Goal: Task Accomplishment & Management: Use online tool/utility

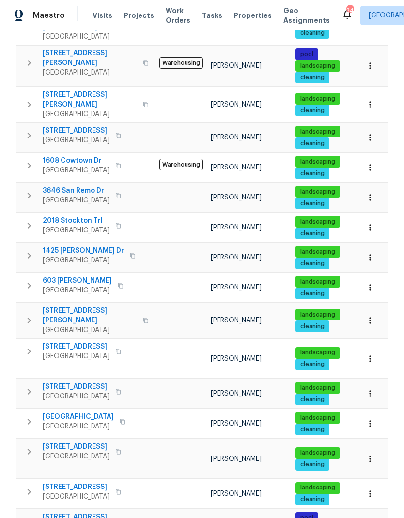
scroll to position [198, 0]
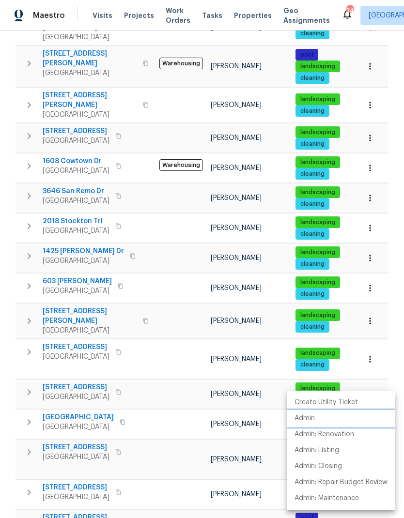
click at [322, 417] on li "Admin" at bounding box center [341, 419] width 108 height 16
click at [203, 398] on div at bounding box center [202, 259] width 404 height 518
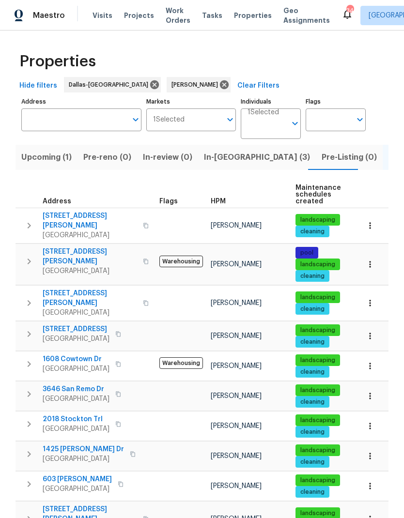
scroll to position [0, 0]
click at [73, 116] on input "Address" at bounding box center [74, 119] width 106 height 23
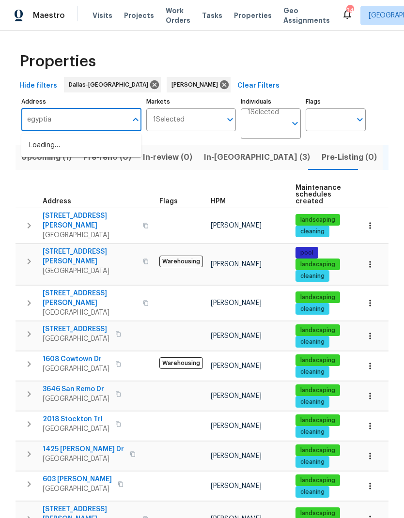
type input "egyptian"
click at [62, 137] on li "1305 Egyptian Way Grand Prairie TX 75050" at bounding box center [81, 145] width 120 height 16
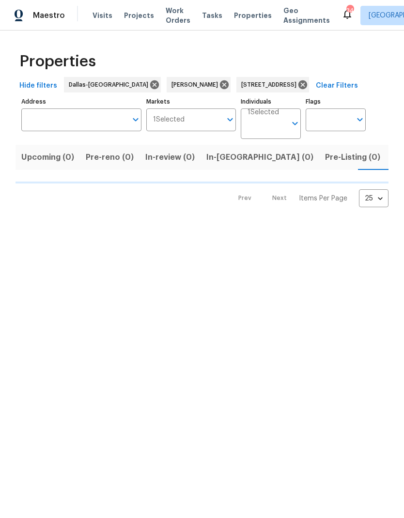
type input "1305 Egyptian Way Grand Prairie TX 75050"
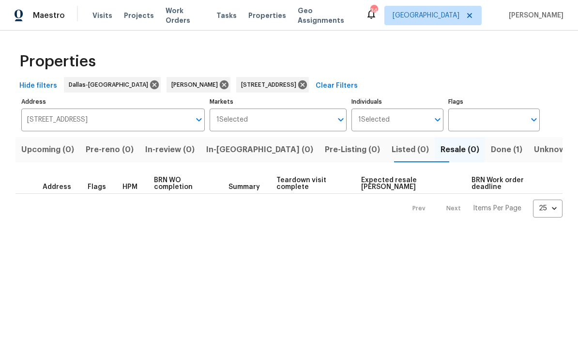
click at [403, 149] on span "Done (1)" at bounding box center [506, 150] width 31 height 14
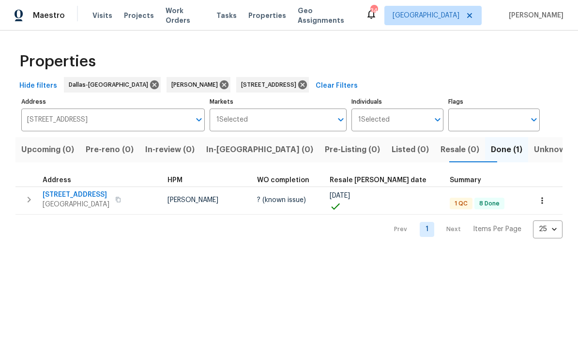
click at [73, 198] on span "1305 Egyptian Way" at bounding box center [76, 195] width 67 height 10
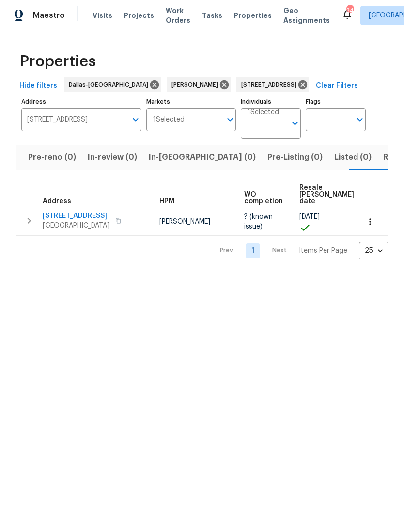
scroll to position [0, 60]
click at [308, 79] on icon at bounding box center [302, 84] width 11 height 11
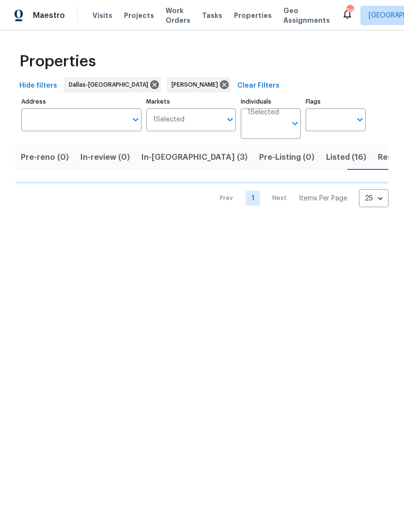
scroll to position [0, 74]
click at [366, 156] on span "Resale (10)" at bounding box center [387, 158] width 42 height 14
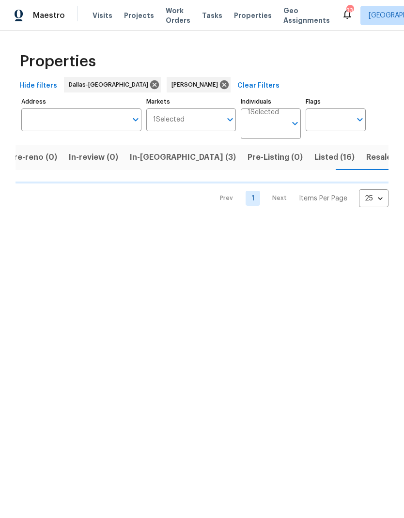
click at [82, 119] on input "Address" at bounding box center [74, 119] width 106 height 23
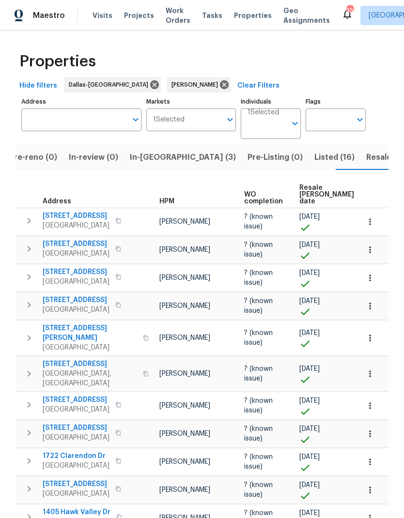
click at [84, 129] on input "Address" at bounding box center [74, 119] width 106 height 23
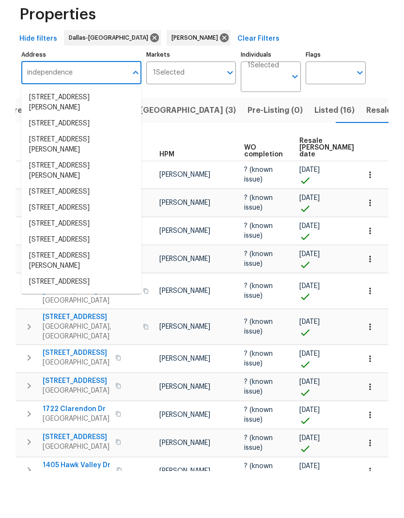
scroll to position [308, 0]
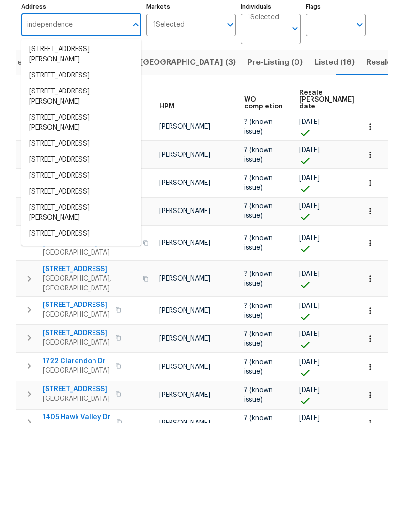
click at [24, 108] on input "independence" at bounding box center [74, 119] width 106 height 23
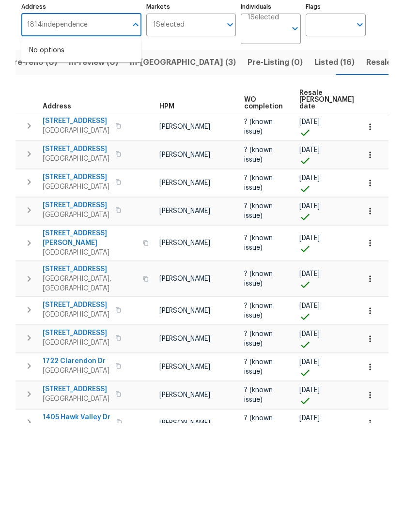
type input "1814 independence"
click at [55, 137] on li "1814 Independence Ct Grand Prairie TX 75052" at bounding box center [81, 145] width 120 height 16
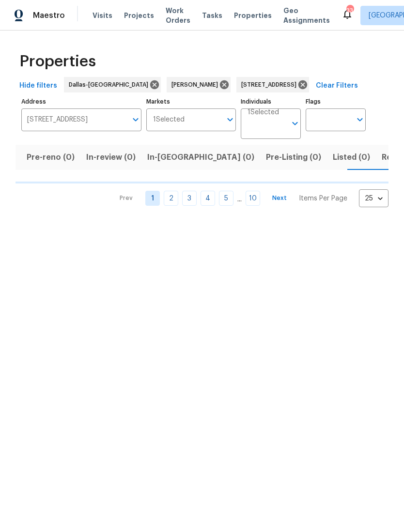
scroll to position [0, 60]
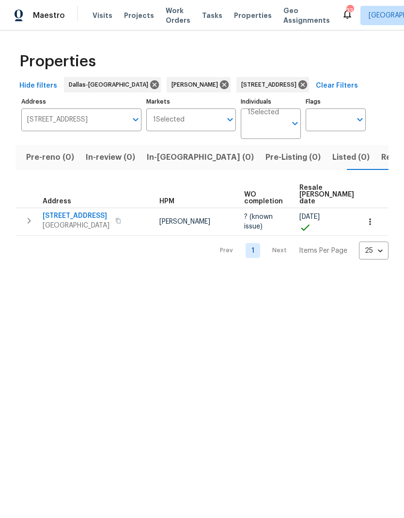
click at [75, 221] on span "1814 Independence Ct" at bounding box center [76, 216] width 67 height 10
click at [323, 275] on html "Maestro Visits Projects Work Orders Tasks Properties Geo Assignments 33 Dallas …" at bounding box center [202, 137] width 404 height 275
click at [308, 80] on icon at bounding box center [302, 84] width 11 height 11
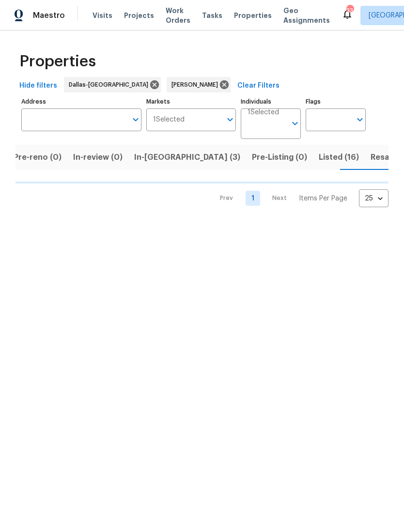
scroll to position [0, 74]
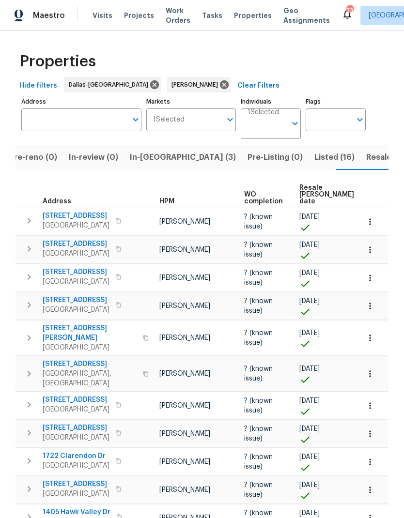
click at [366, 158] on span "Resale (10)" at bounding box center [387, 158] width 42 height 14
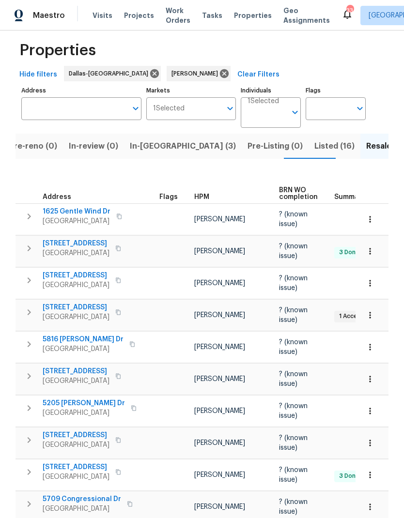
scroll to position [10, 0]
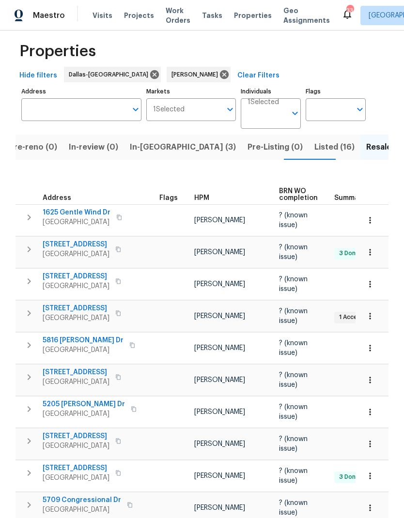
click at [314, 149] on span "Listed (16)" at bounding box center [334, 147] width 40 height 14
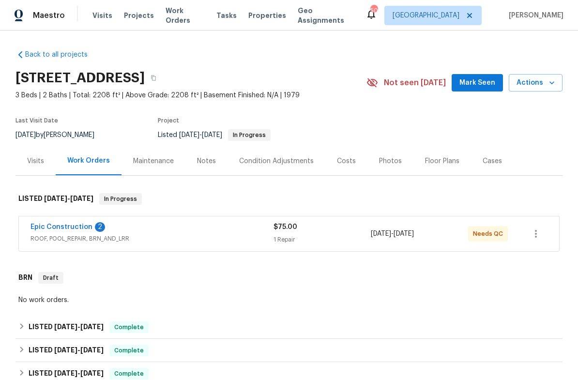
click at [64, 225] on link "Epic Construction" at bounding box center [61, 227] width 62 height 7
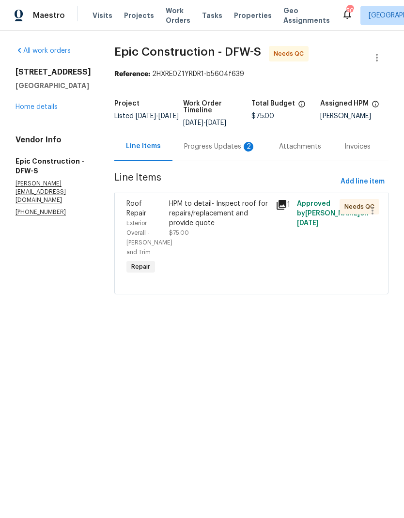
click at [204, 212] on div "HPM to detail- Inspect roof for repairs/replacement and provide quote" at bounding box center [219, 213] width 101 height 29
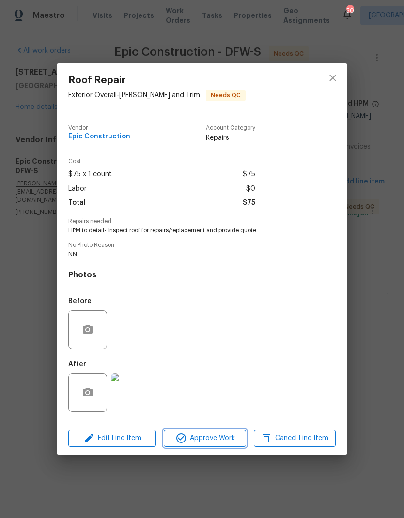
click at [218, 380] on span "Approve Work" at bounding box center [205, 438] width 76 height 12
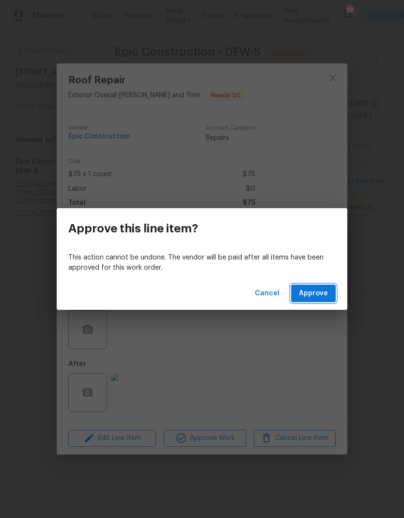
click at [320, 295] on span "Approve" at bounding box center [313, 294] width 29 height 12
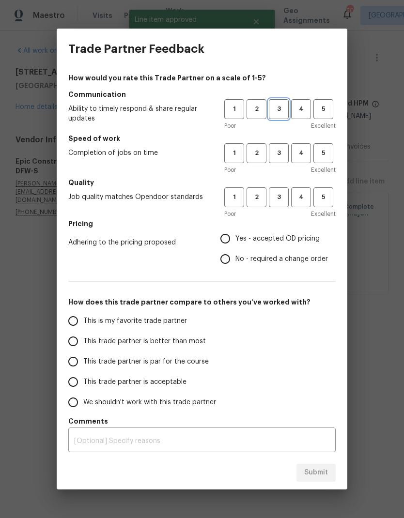
click at [282, 103] on button "3" at bounding box center [279, 109] width 20 height 20
click at [278, 155] on span "3" at bounding box center [279, 153] width 18 height 11
click at [279, 193] on span "3" at bounding box center [279, 197] width 18 height 11
click at [226, 236] on input "Yes - accepted OD pricing" at bounding box center [225, 238] width 20 height 20
radio input "true"
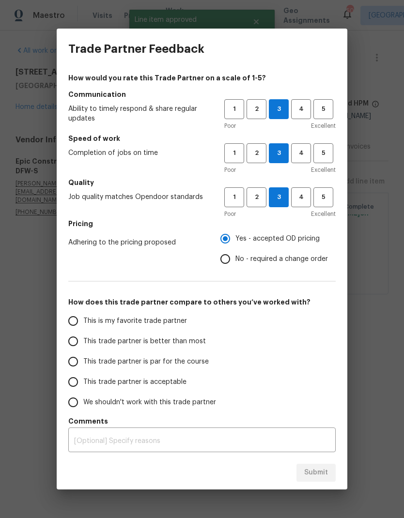
click at [79, 361] on input "This trade partner is par for the course" at bounding box center [73, 361] width 20 height 20
click at [322, 380] on span "Submit" at bounding box center [316, 473] width 24 height 12
radio input "true"
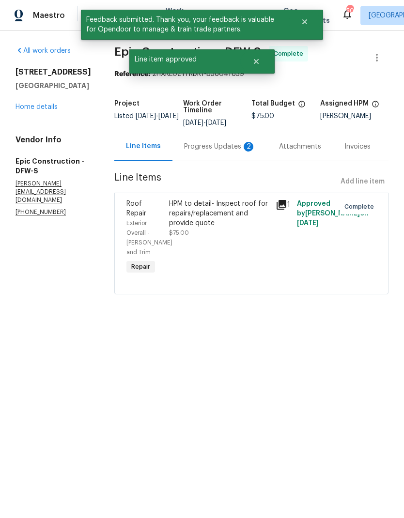
click at [216, 146] on div "Progress Updates 2" at bounding box center [220, 147] width 72 height 10
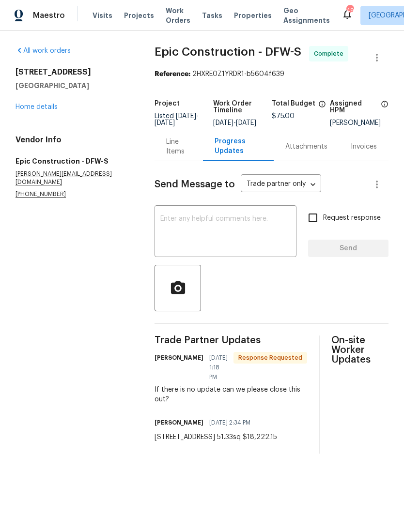
click at [41, 104] on link "Home details" at bounding box center [36, 107] width 42 height 7
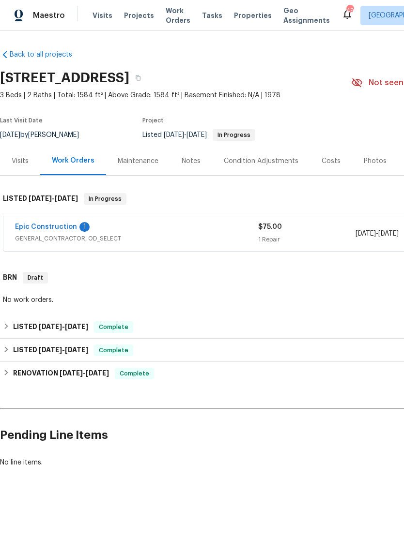
click at [51, 224] on link "Epic Construction" at bounding box center [46, 227] width 62 height 7
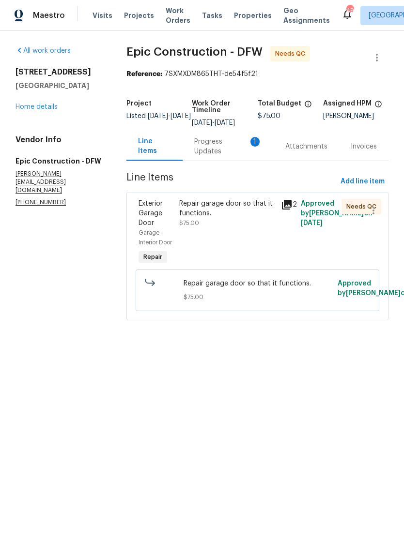
click at [233, 218] on div "Repair garage door so that it functions." at bounding box center [226, 208] width 95 height 19
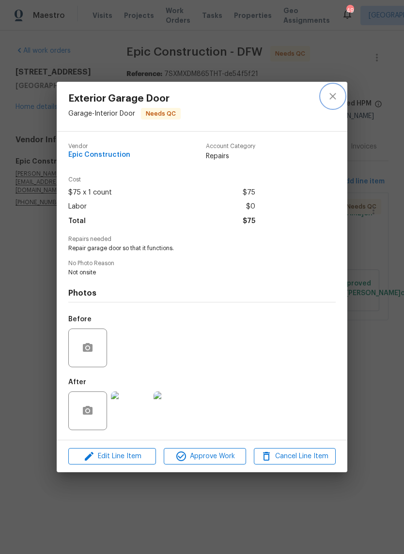
click at [331, 105] on button "close" at bounding box center [332, 96] width 23 height 23
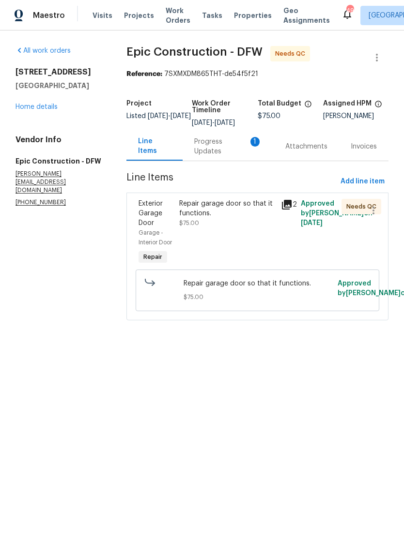
click at [219, 152] on div "Progress Updates 1" at bounding box center [228, 146] width 68 height 19
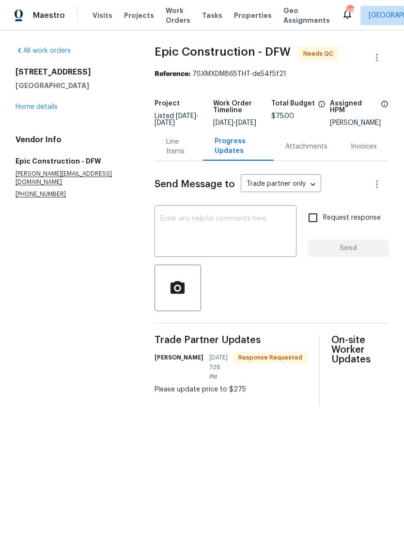
click at [185, 151] on div "Line Items" at bounding box center [178, 146] width 25 height 19
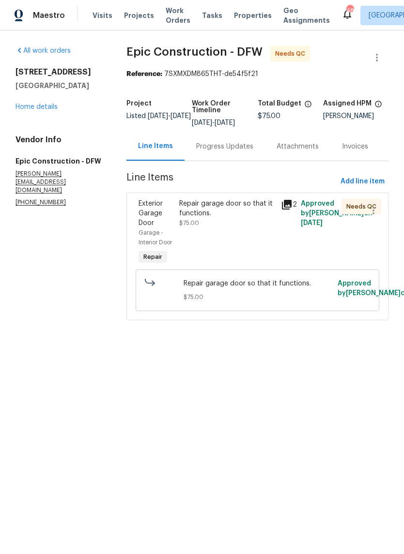
click at [231, 217] on div "Repair garage door so that it functions." at bounding box center [226, 208] width 95 height 19
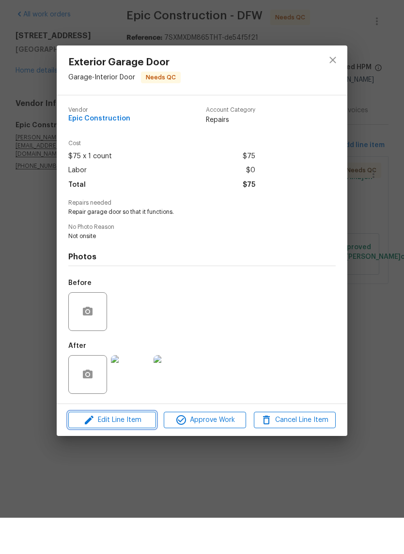
click at [124, 451] on span "Edit Line Item" at bounding box center [112, 457] width 82 height 12
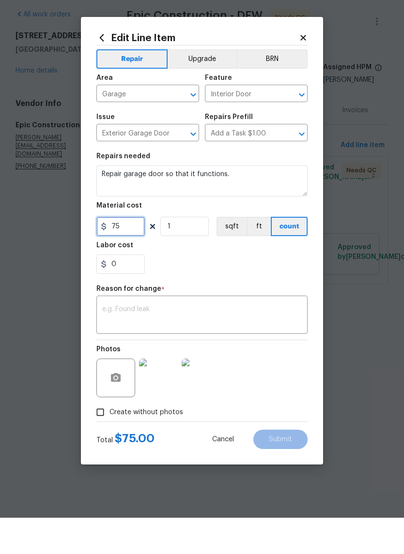
click at [117, 253] on input "75" at bounding box center [120, 262] width 48 height 19
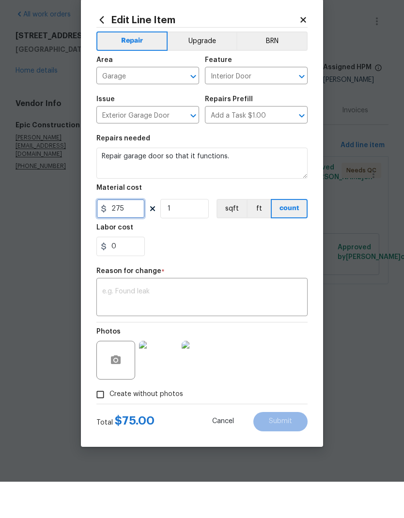
type input "275"
click at [242, 273] on div "0" at bounding box center [201, 282] width 211 height 19
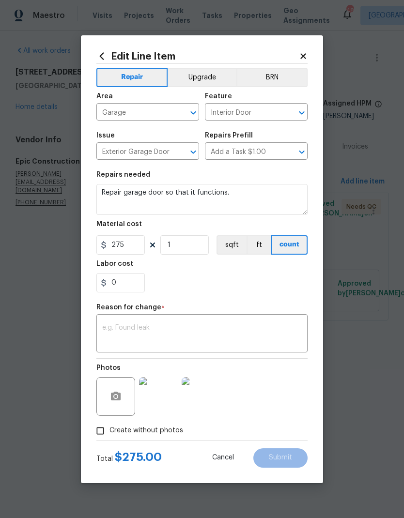
click at [227, 298] on section "Repairs needed Repair garage door so that it functions. Material cost 275 1 sqf…" at bounding box center [201, 232] width 211 height 133
click at [215, 345] on textarea at bounding box center [201, 334] width 199 height 20
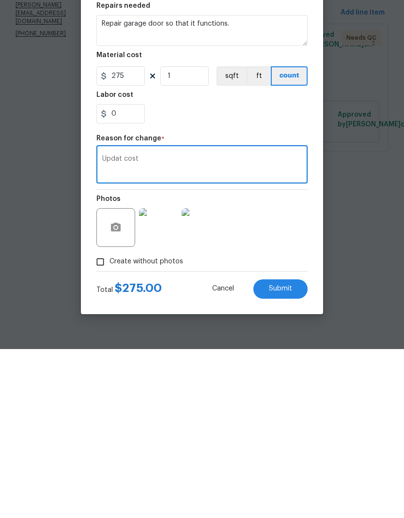
type textarea "Updat cost"
click at [216, 273] on div "0" at bounding box center [201, 282] width 211 height 19
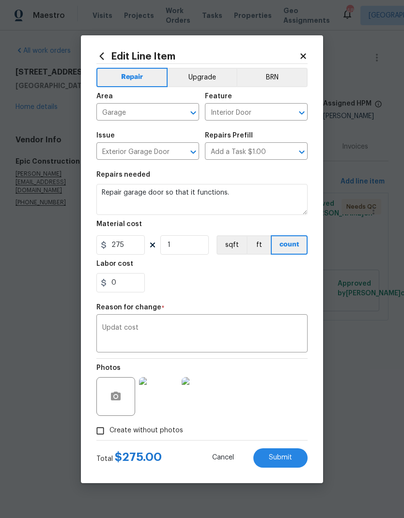
click at [278, 461] on span "Submit" at bounding box center [280, 457] width 23 height 7
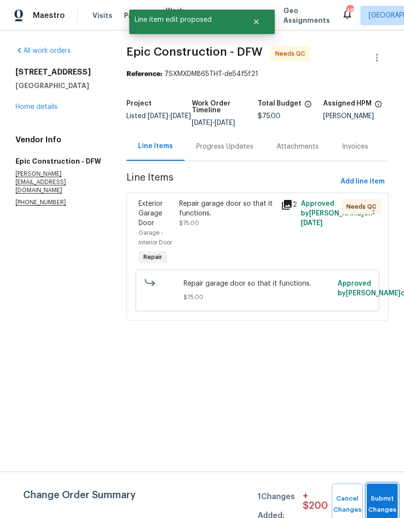
click at [384, 484] on button "Submit Changes" at bounding box center [381, 505] width 31 height 42
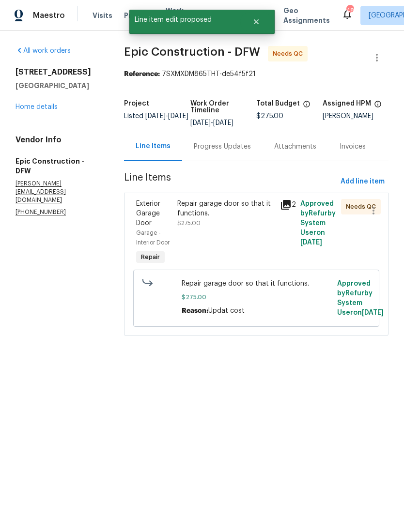
click at [212, 214] on div "Repair garage door so that it functions." at bounding box center [225, 208] width 96 height 19
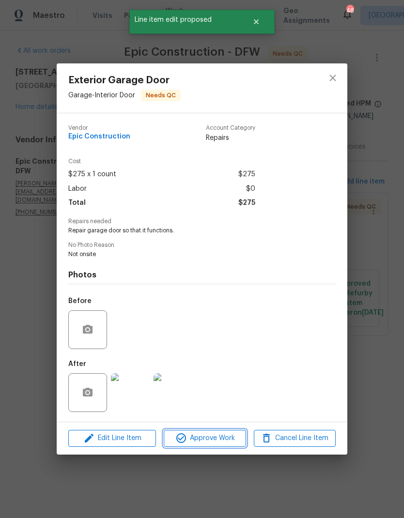
click at [218, 447] on button "Approve Work" at bounding box center [205, 438] width 82 height 17
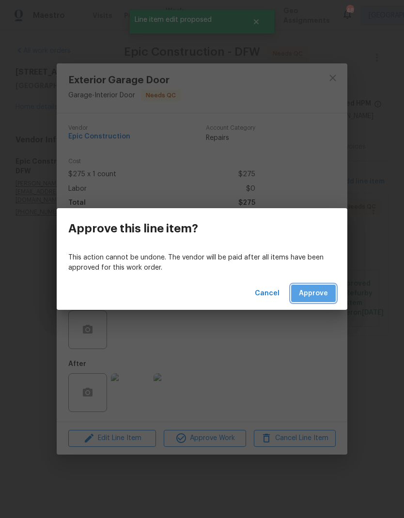
click at [320, 299] on button "Approve" at bounding box center [313, 294] width 45 height 18
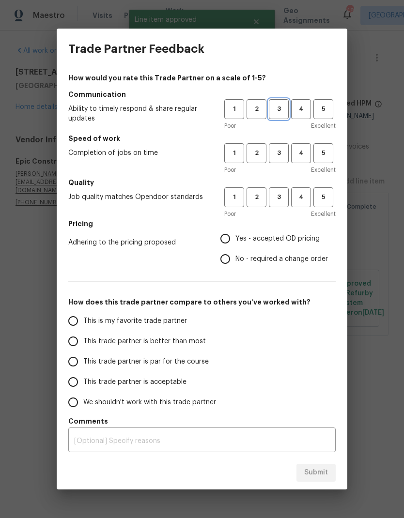
click at [287, 111] on span "3" at bounding box center [279, 109] width 18 height 11
click at [286, 156] on span "3" at bounding box center [279, 153] width 18 height 11
click at [283, 202] on span "3" at bounding box center [279, 197] width 18 height 11
click at [230, 239] on input "Yes - accepted OD pricing" at bounding box center [225, 238] width 20 height 20
radio input "true"
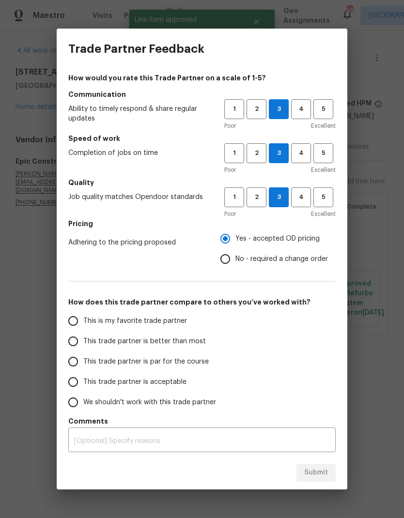
click at [222, 257] on input "No - required a change order" at bounding box center [225, 259] width 20 height 20
radio input "true"
click at [81, 360] on input "This trade partner is par for the course" at bounding box center [73, 361] width 20 height 20
click at [314, 464] on button "Submit" at bounding box center [315, 473] width 39 height 18
radio input "true"
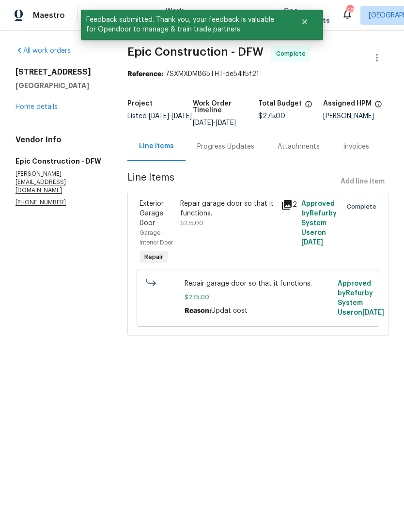
click at [39, 96] on div "1814 Independence Ct Grand Prairie, TX 75052 Home details" at bounding box center [59, 89] width 89 height 45
click at [39, 105] on link "Home details" at bounding box center [36, 107] width 42 height 7
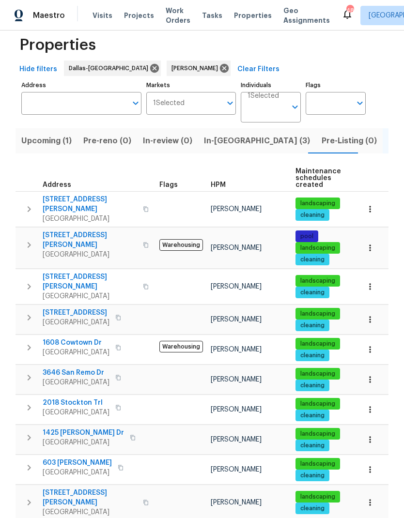
scroll to position [12, 0]
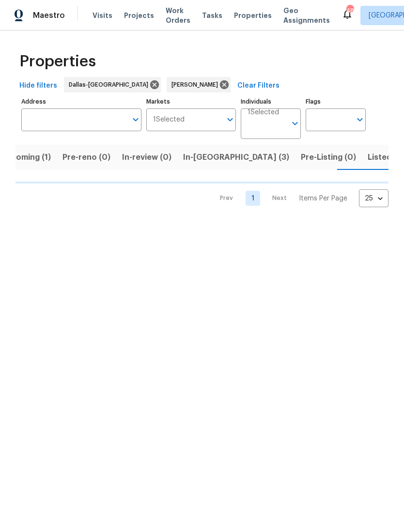
scroll to position [0, 21]
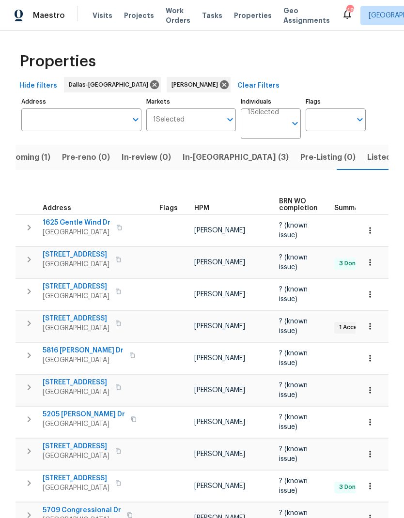
click at [367, 157] on span "Listed (16)" at bounding box center [387, 158] width 40 height 14
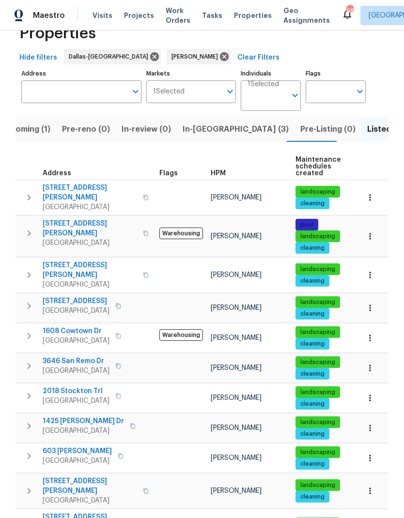
scroll to position [23, 0]
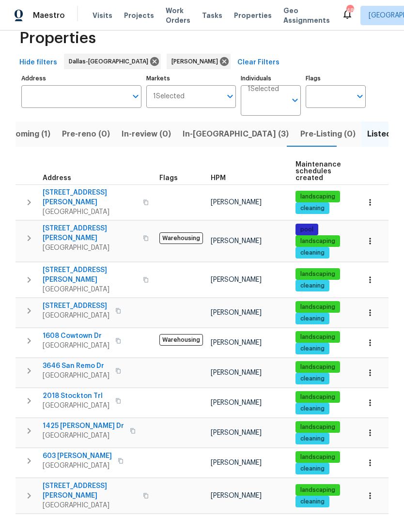
click at [70, 192] on span "[STREET_ADDRESS][PERSON_NAME]" at bounding box center [90, 197] width 94 height 19
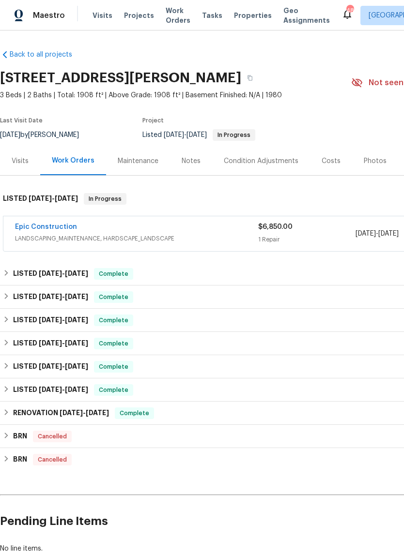
click at [46, 228] on link "Epic Construction" at bounding box center [46, 227] width 62 height 7
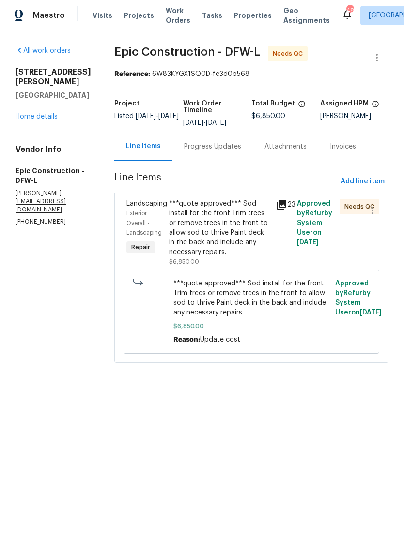
click at [195, 142] on div "Progress Updates" at bounding box center [212, 147] width 57 height 10
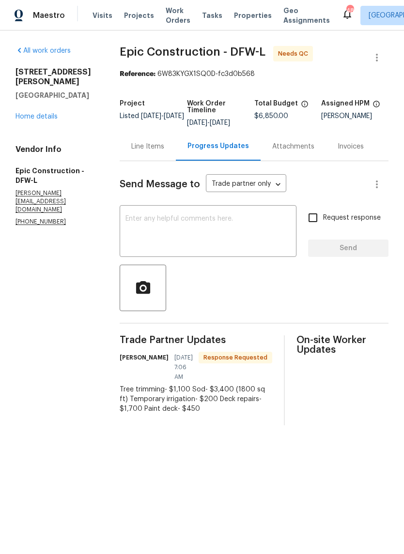
click at [143, 151] on div "Line Items" at bounding box center [147, 147] width 33 height 10
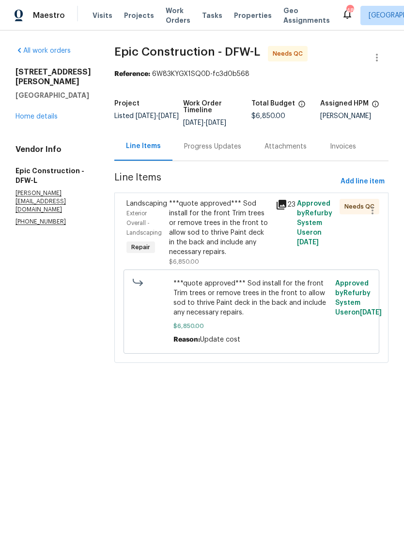
click at [203, 216] on div "***quote approved*** Sod install for the front Trim trees or remove trees in th…" at bounding box center [219, 228] width 101 height 58
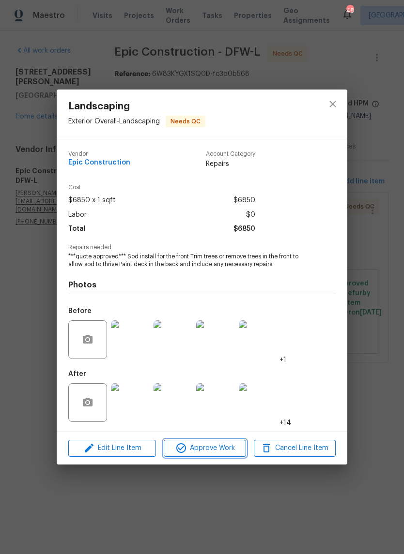
click at [221, 450] on span "Approve Work" at bounding box center [205, 448] width 76 height 12
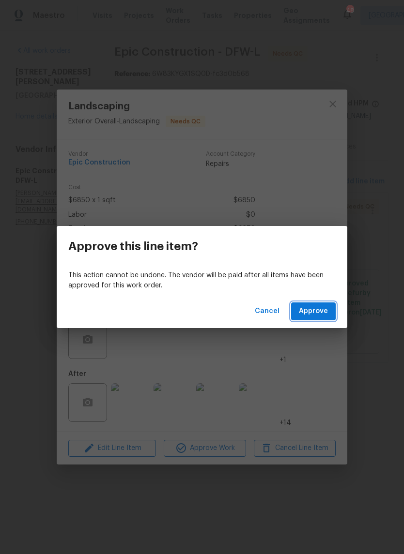
click at [320, 307] on span "Approve" at bounding box center [313, 311] width 29 height 12
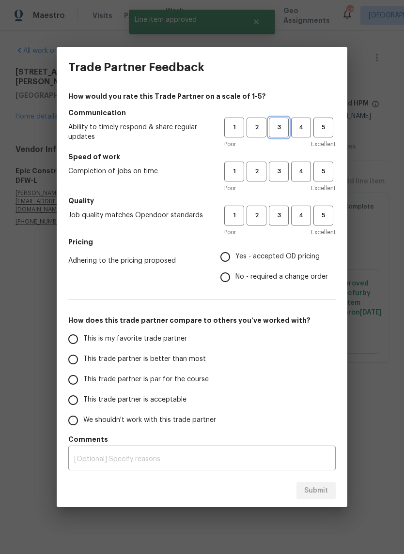
click at [279, 120] on button "3" at bounding box center [279, 128] width 20 height 20
click at [283, 166] on button "3" at bounding box center [279, 172] width 20 height 20
click at [285, 225] on button "3" at bounding box center [279, 216] width 20 height 20
click at [228, 259] on input "Yes - accepted OD pricing" at bounding box center [225, 257] width 20 height 20
radio input "true"
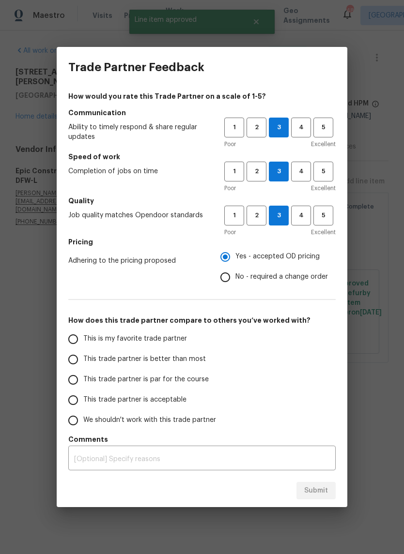
click at [74, 382] on input "This trade partner is par for the course" at bounding box center [73, 380] width 20 height 20
click at [324, 489] on span "Submit" at bounding box center [316, 491] width 24 height 12
radio input "true"
